Goal: Task Accomplishment & Management: Use online tool/utility

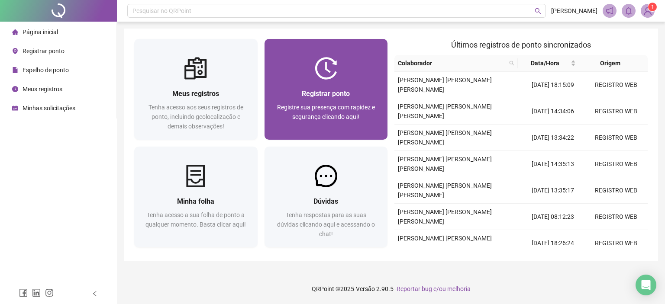
click at [353, 112] on div "Registre sua presença com rapidez e segurança clicando aqui!" at bounding box center [326, 117] width 103 height 29
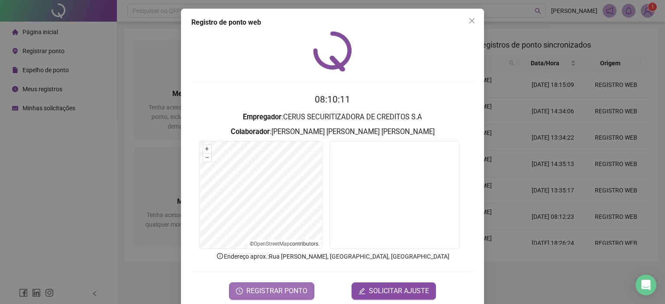
click at [297, 290] on span "REGISTRAR PONTO" at bounding box center [276, 291] width 61 height 10
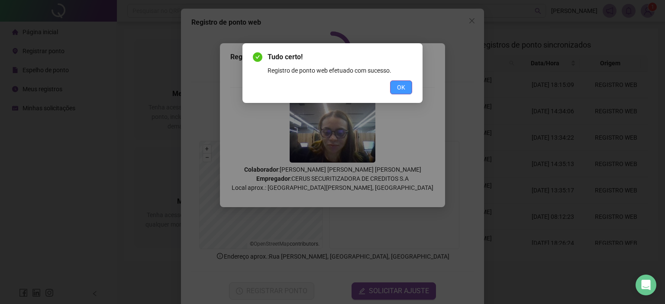
click at [400, 87] on span "OK" at bounding box center [401, 88] width 8 height 10
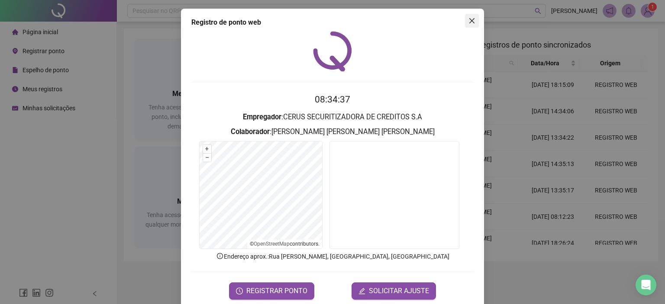
click at [468, 20] on icon "close" at bounding box center [471, 20] width 7 height 7
